Goal: Task Accomplishment & Management: Manage account settings

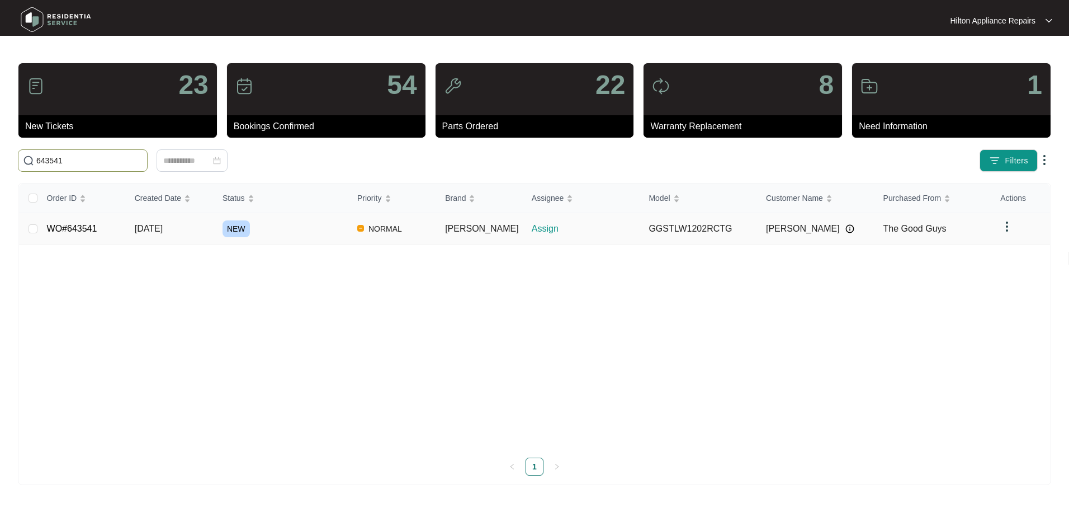
type input "643541"
click at [154, 232] on span "[DATE]" at bounding box center [149, 229] width 28 height 10
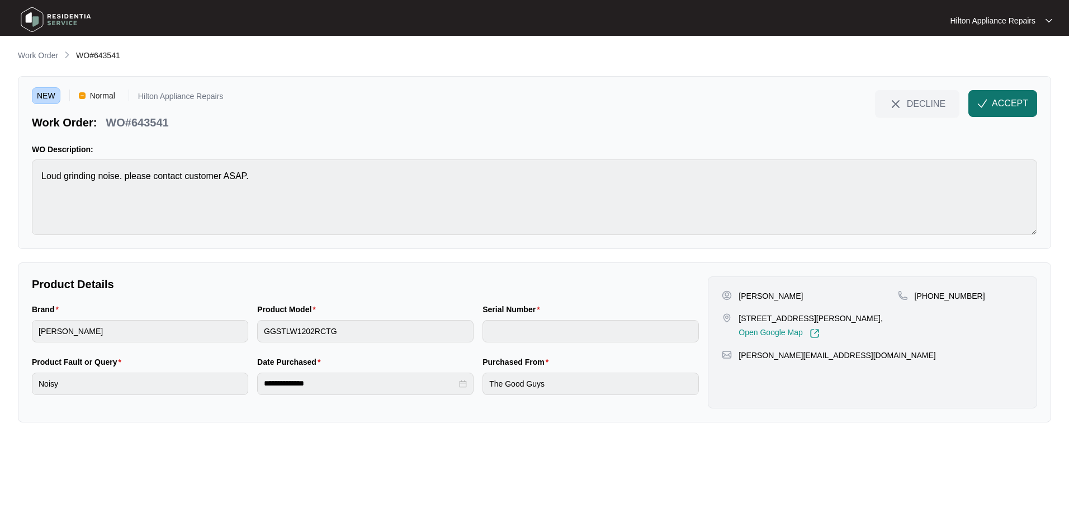
click at [1005, 102] on span "ACCEPT" at bounding box center [1010, 103] width 36 height 13
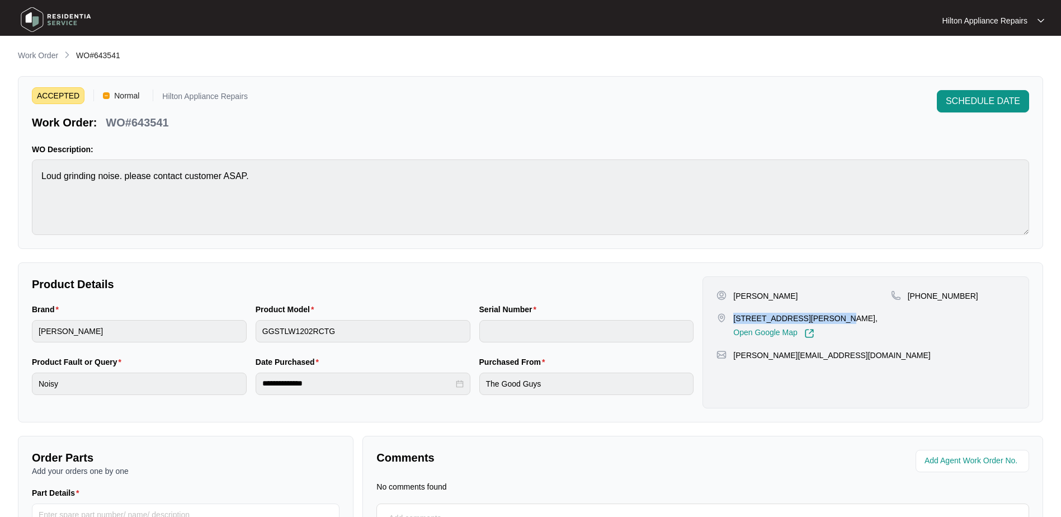
drag, startPoint x: 832, startPoint y: 317, endPoint x: 734, endPoint y: 316, distance: 98.4
click at [734, 316] on p "[STREET_ADDRESS][PERSON_NAME]," at bounding box center [805, 318] width 144 height 11
copy p "[STREET_ADDRESS][PERSON_NAME]"
drag, startPoint x: 962, startPoint y: 294, endPoint x: 921, endPoint y: 288, distance: 41.2
click at [921, 288] on div "[PERSON_NAME] [STREET_ADDRESS][PERSON_NAME], Open Google Map [PHONE_NUMBER] [PE…" at bounding box center [865, 342] width 327 height 132
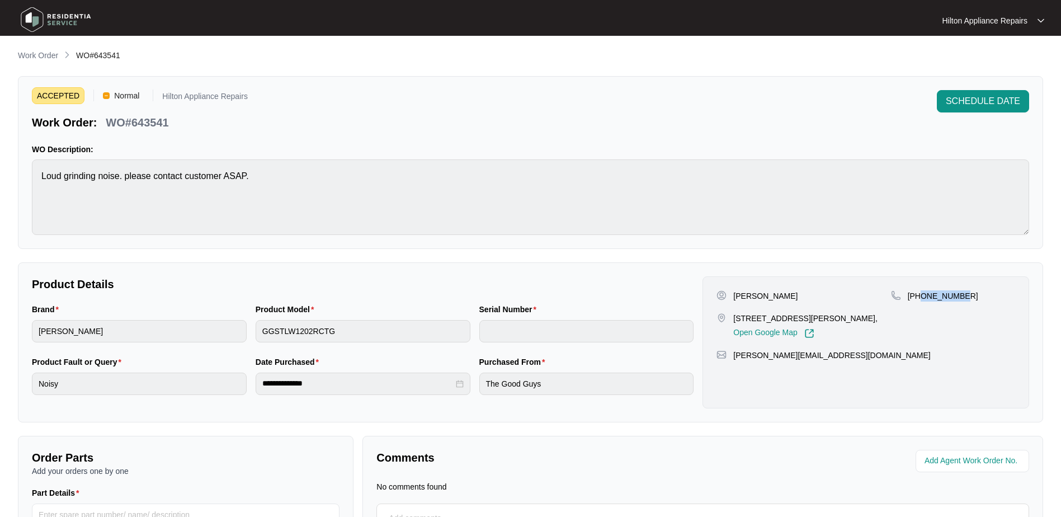
copy p "412520978"
drag, startPoint x: 843, startPoint y: 354, endPoint x: 733, endPoint y: 355, distance: 109.6
click at [733, 355] on div "[PERSON_NAME][EMAIL_ADDRESS][DOMAIN_NAME]" at bounding box center [865, 354] width 299 height 11
copy p "[PERSON_NAME][EMAIL_ADDRESS][DOMAIN_NAME]"
click at [199, 316] on div "Brand [PERSON_NAME] Product Model GGSTLW1202RCTG Serial Number" at bounding box center [362, 329] width 670 height 53
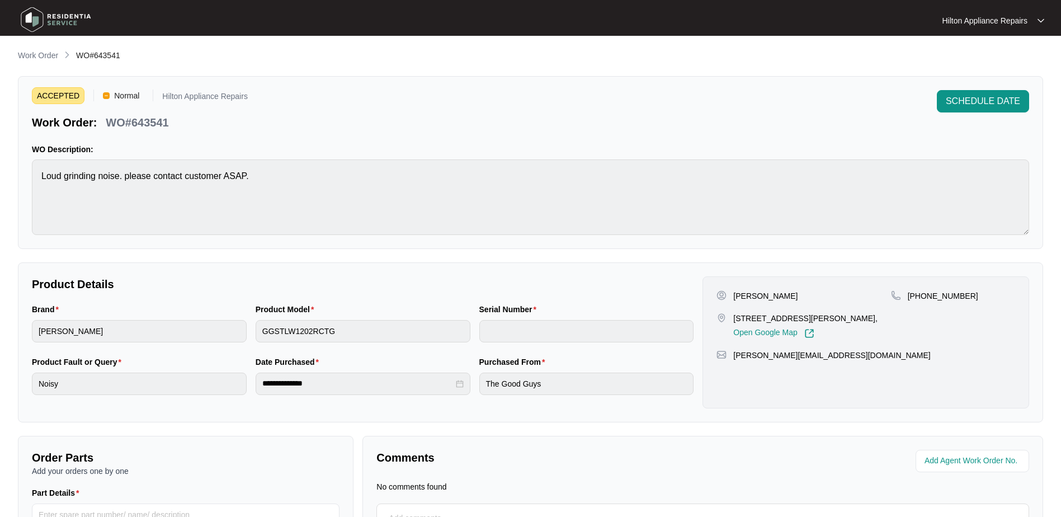
click at [218, 315] on div "Brand [PERSON_NAME] Product Model GGSTLW1202RCTG Serial Number" at bounding box center [362, 329] width 670 height 53
drag, startPoint x: 189, startPoint y: 128, endPoint x: 104, endPoint y: 123, distance: 85.1
click at [104, 123] on div "Work Order: WO#643541" at bounding box center [140, 121] width 216 height 20
copy p "WO#643541"
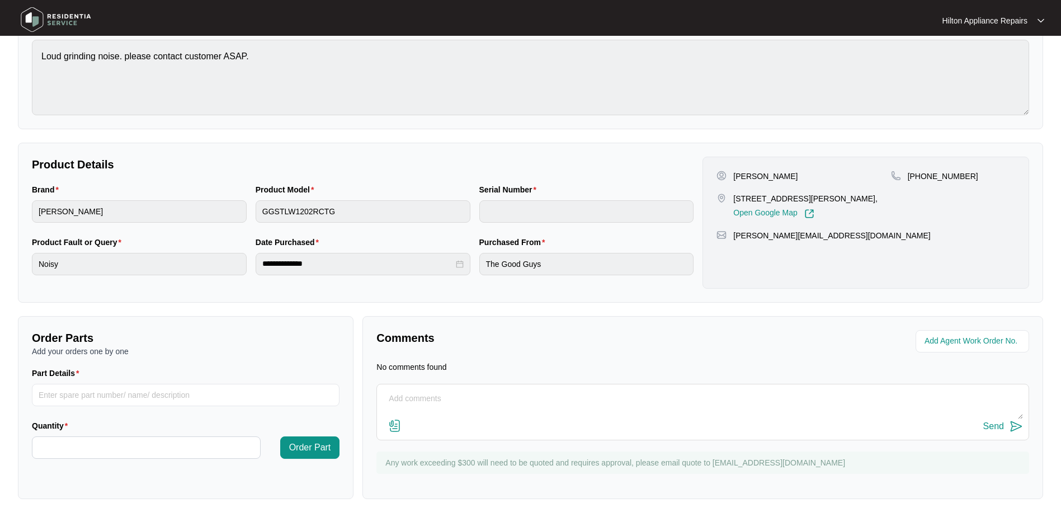
scroll to position [120, 0]
click at [969, 342] on input "string" at bounding box center [973, 340] width 98 height 13
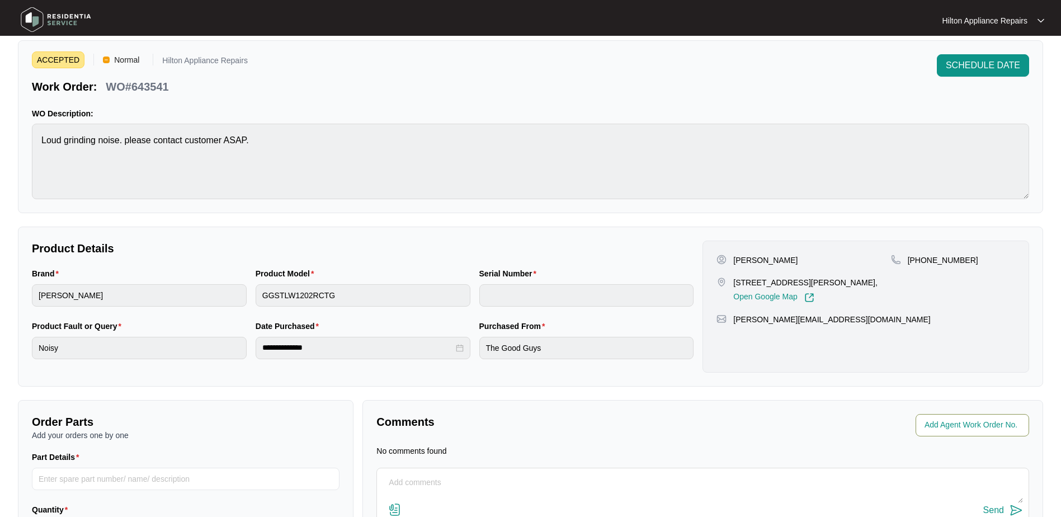
scroll to position [56, 0]
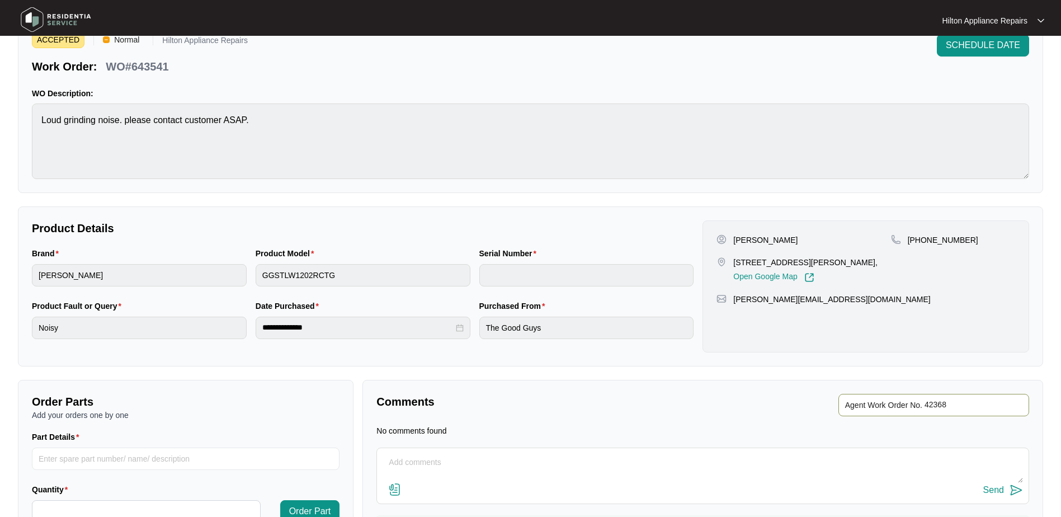
type input "42368"
click at [666, 388] on div "Comments Agent Work Order No. No comments found Send Any work exceeding $300 wi…" at bounding box center [702, 471] width 680 height 183
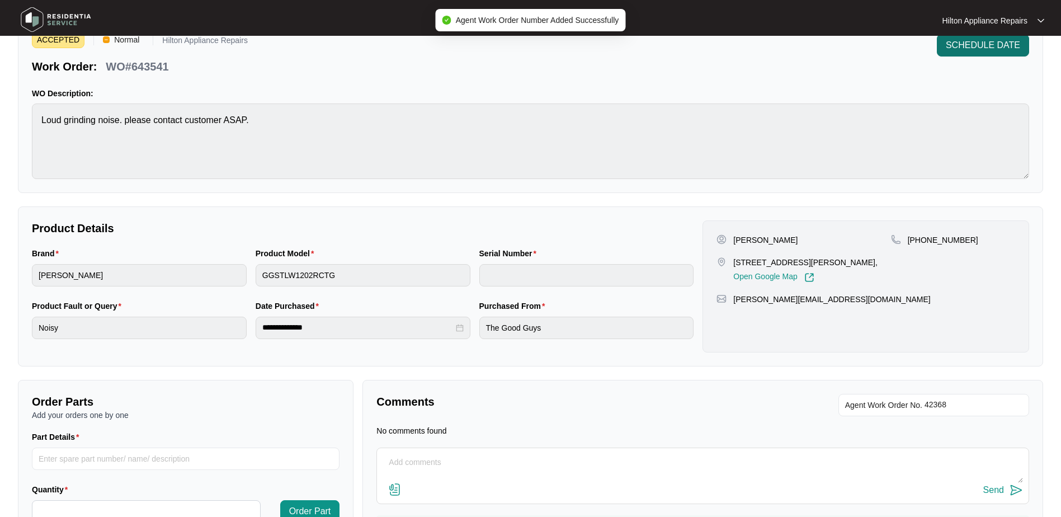
click at [976, 46] on span "SCHEDULE DATE" at bounding box center [982, 45] width 74 height 13
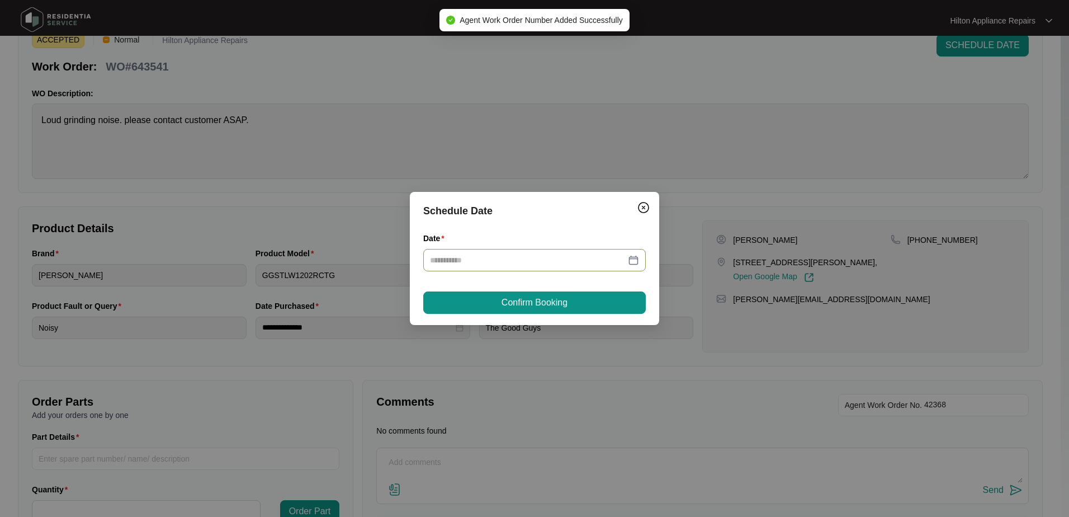
click at [630, 259] on div at bounding box center [534, 260] width 209 height 12
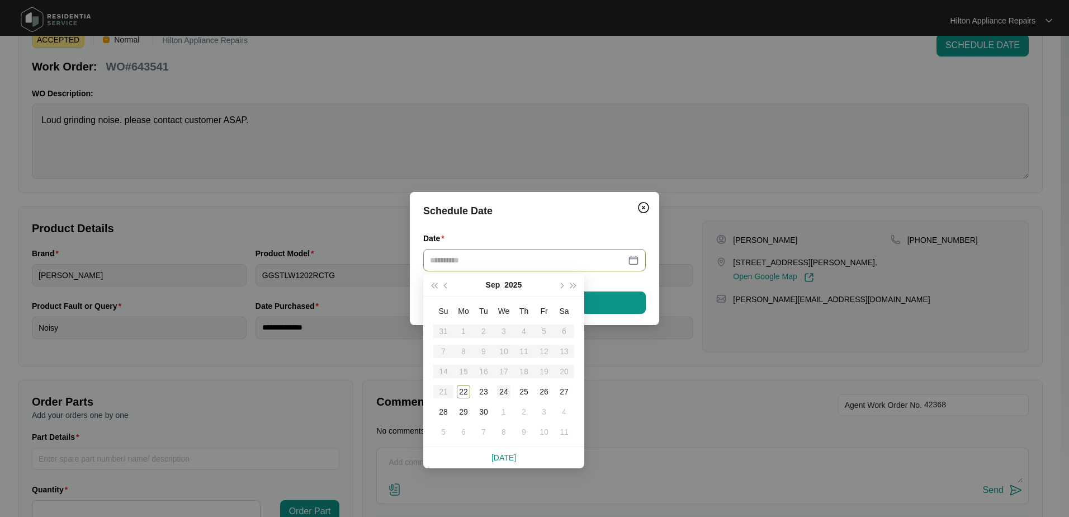
type input "**********"
click at [506, 390] on div "24" at bounding box center [503, 391] width 13 height 13
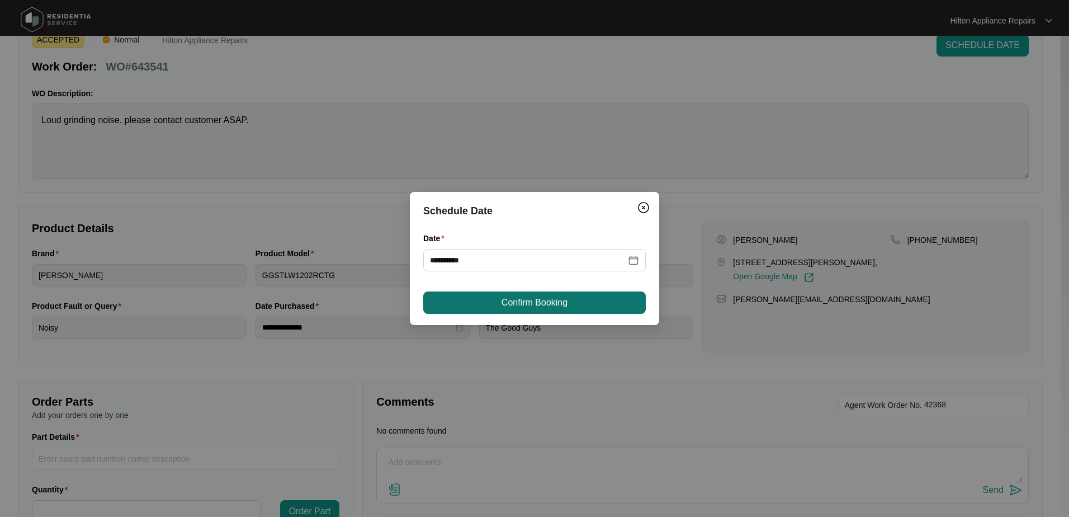
click at [538, 304] on span "Confirm Booking" at bounding box center [535, 302] width 66 height 13
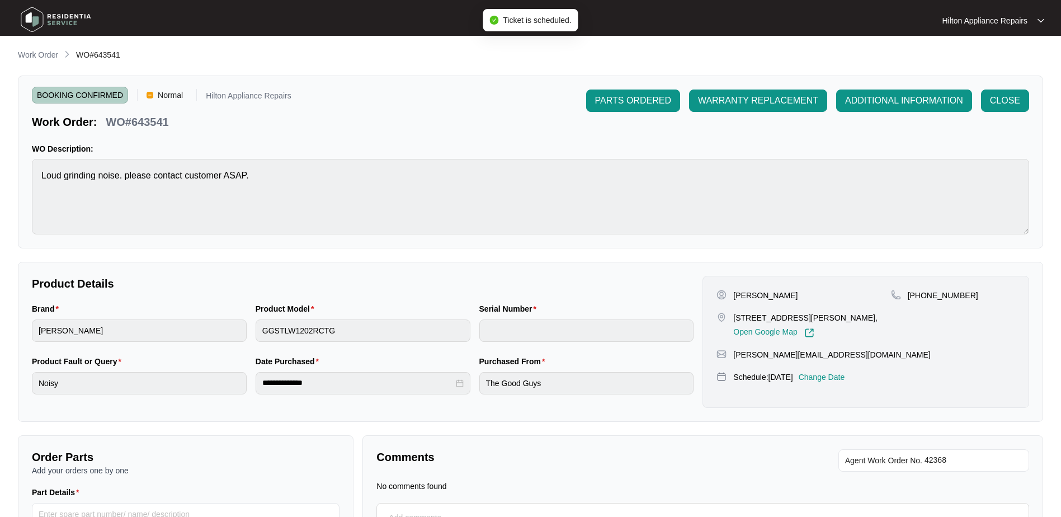
scroll to position [0, 0]
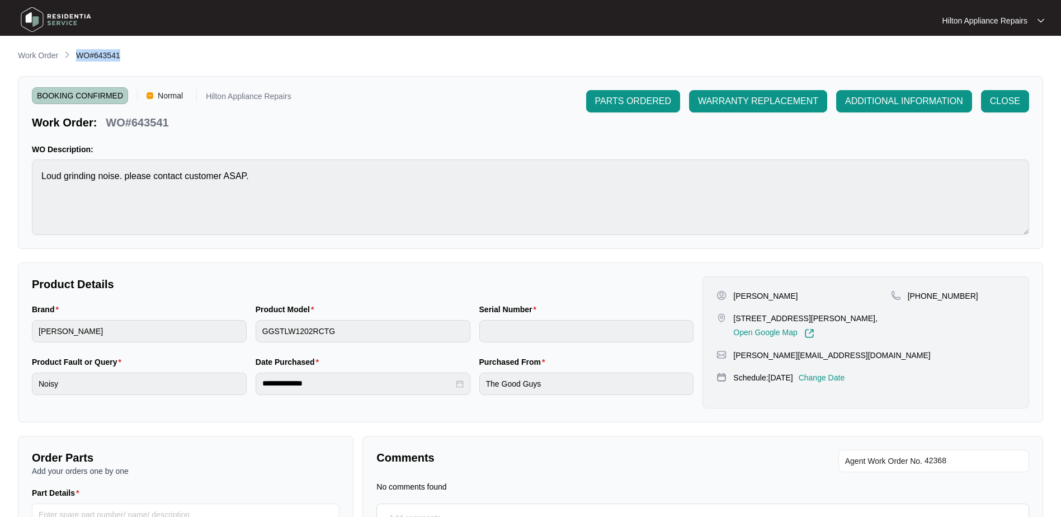
drag, startPoint x: 129, startPoint y: 58, endPoint x: 75, endPoint y: 55, distance: 53.7
click at [75, 55] on div "Work Order WO#643541" at bounding box center [530, 55] width 1025 height 13
copy span "WO#643541"
click at [31, 54] on p "Work Order" at bounding box center [38, 55] width 40 height 11
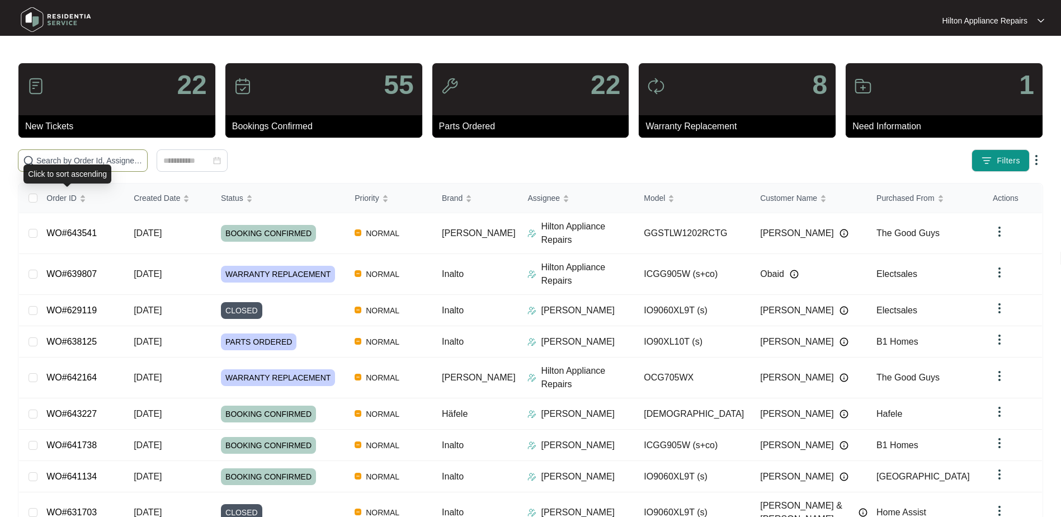
click at [44, 165] on div "Click to sort ascending" at bounding box center [67, 173] width 88 height 19
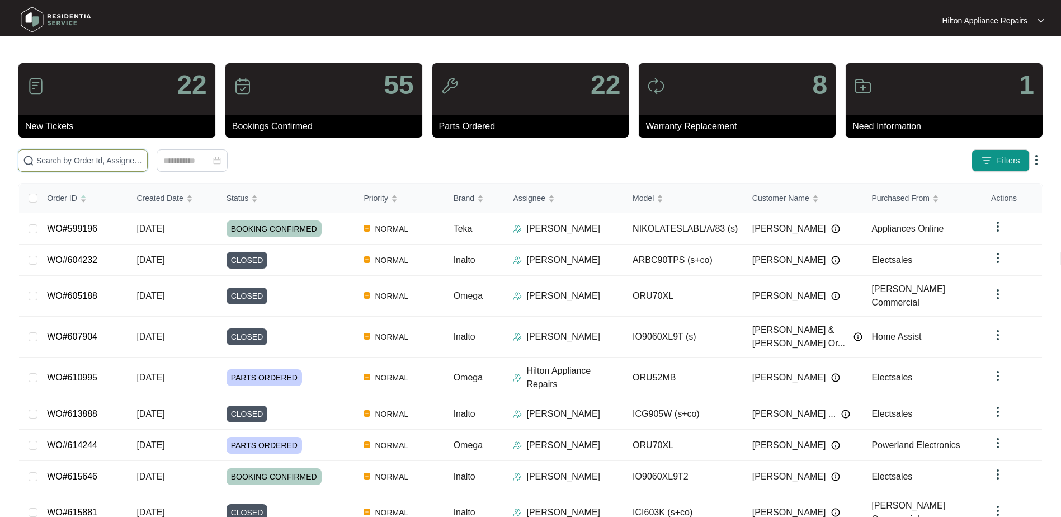
click at [47, 158] on input "text" at bounding box center [89, 160] width 106 height 12
paste input "WO#643541"
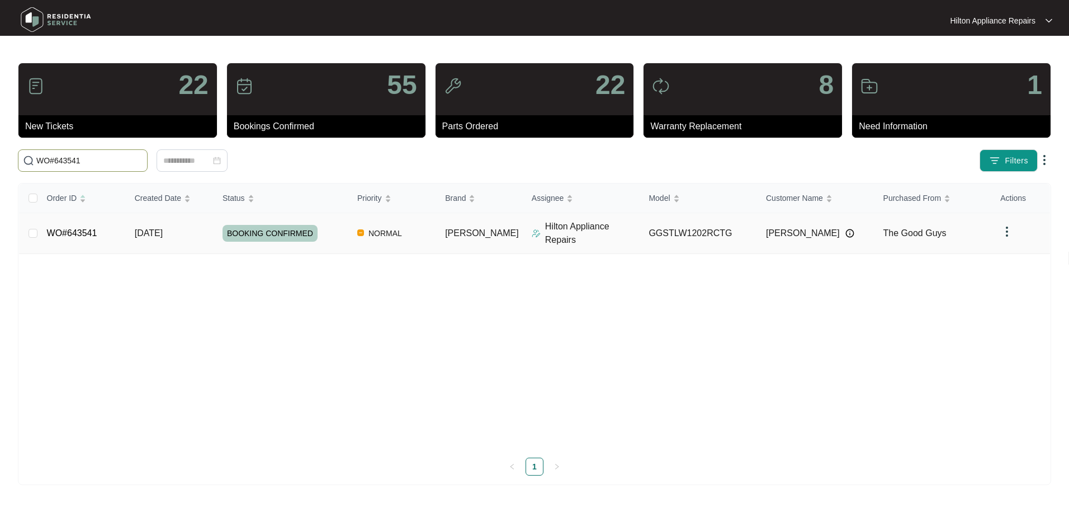
type input "WO#643541"
click at [232, 159] on span "Re-assign Selected Tickets" at bounding box center [220, 160] width 108 height 13
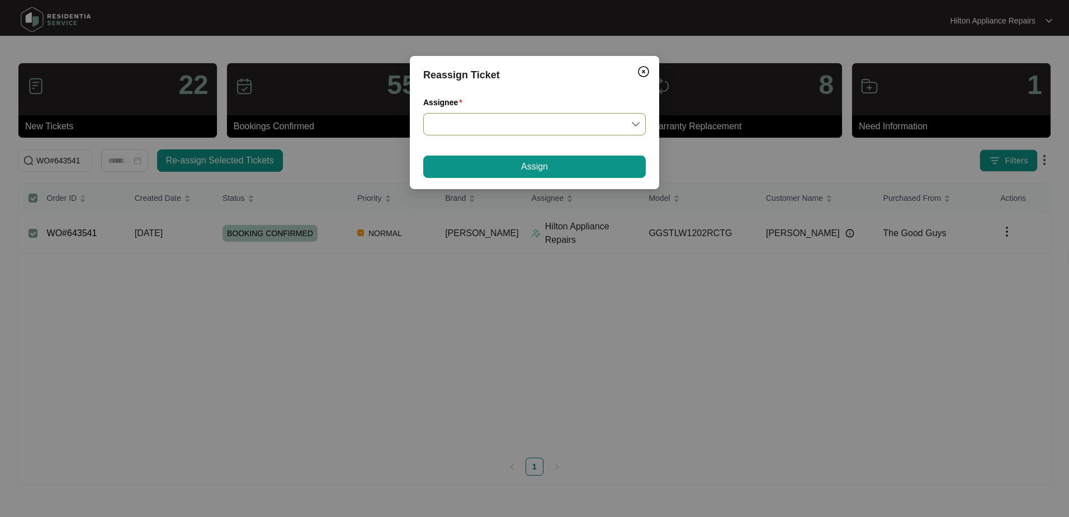
click at [633, 124] on input "Assignee" at bounding box center [534, 123] width 209 height 21
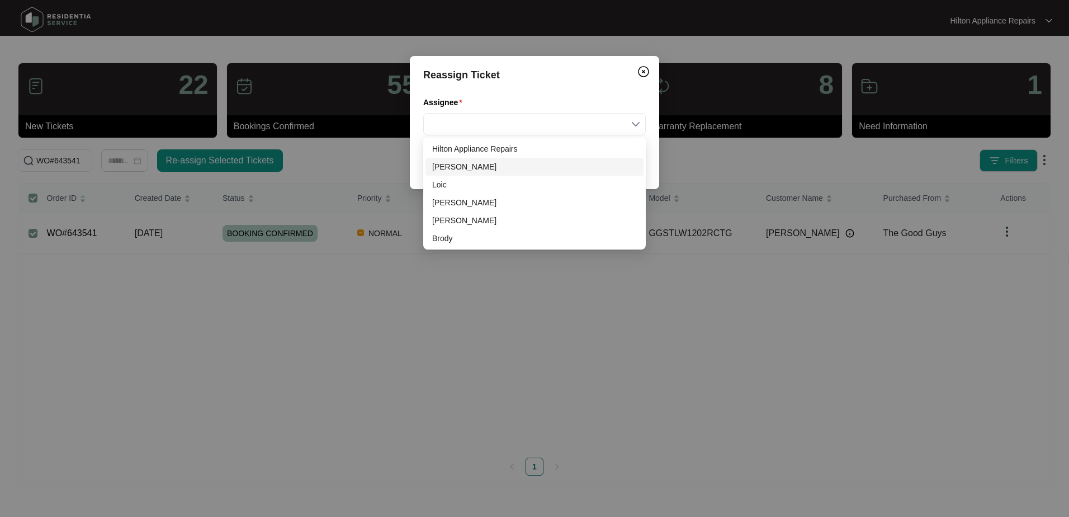
click at [452, 168] on div "[PERSON_NAME]" at bounding box center [534, 166] width 205 height 12
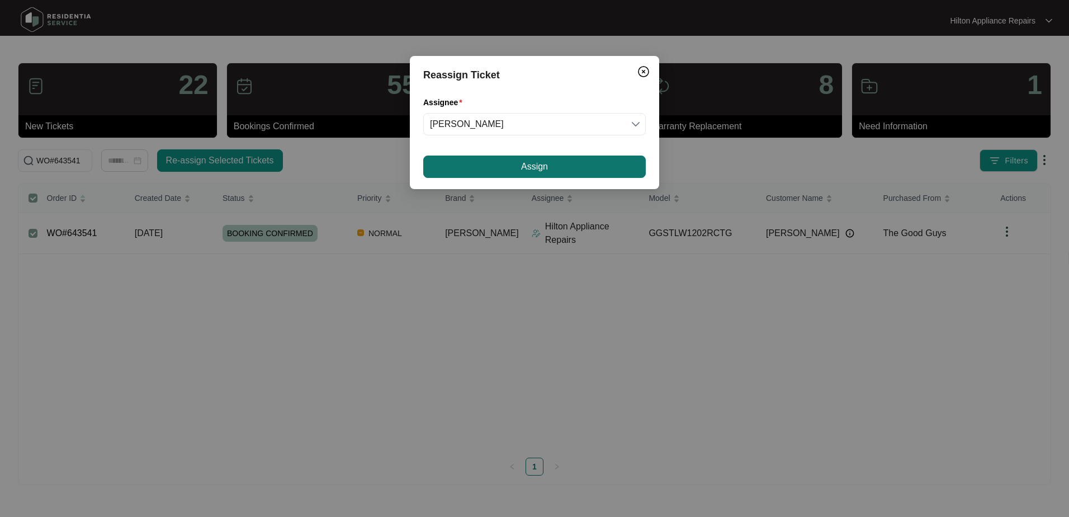
click at [491, 169] on button "Assign" at bounding box center [534, 166] width 223 height 22
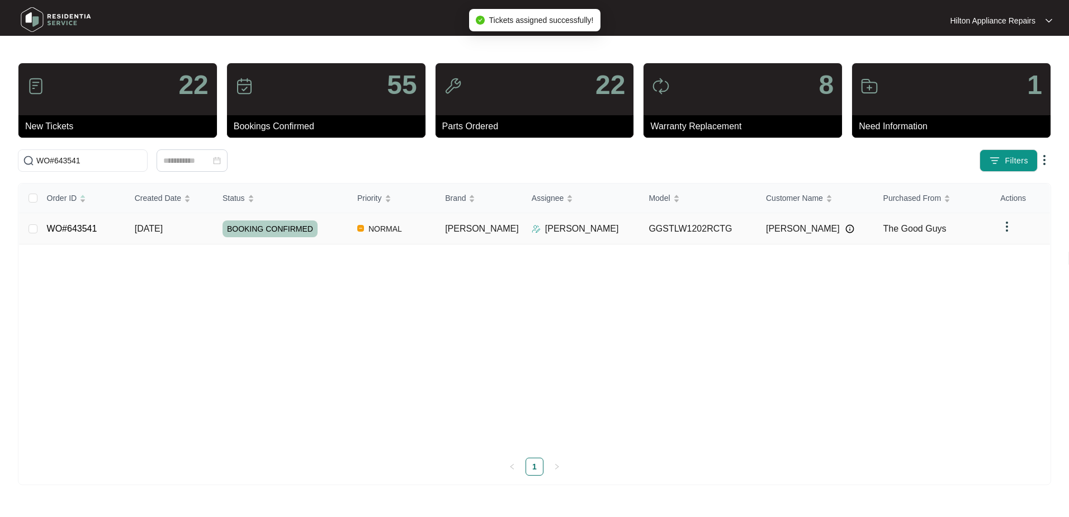
click at [148, 224] on span "[DATE]" at bounding box center [149, 229] width 28 height 10
